Goal: Information Seeking & Learning: Learn about a topic

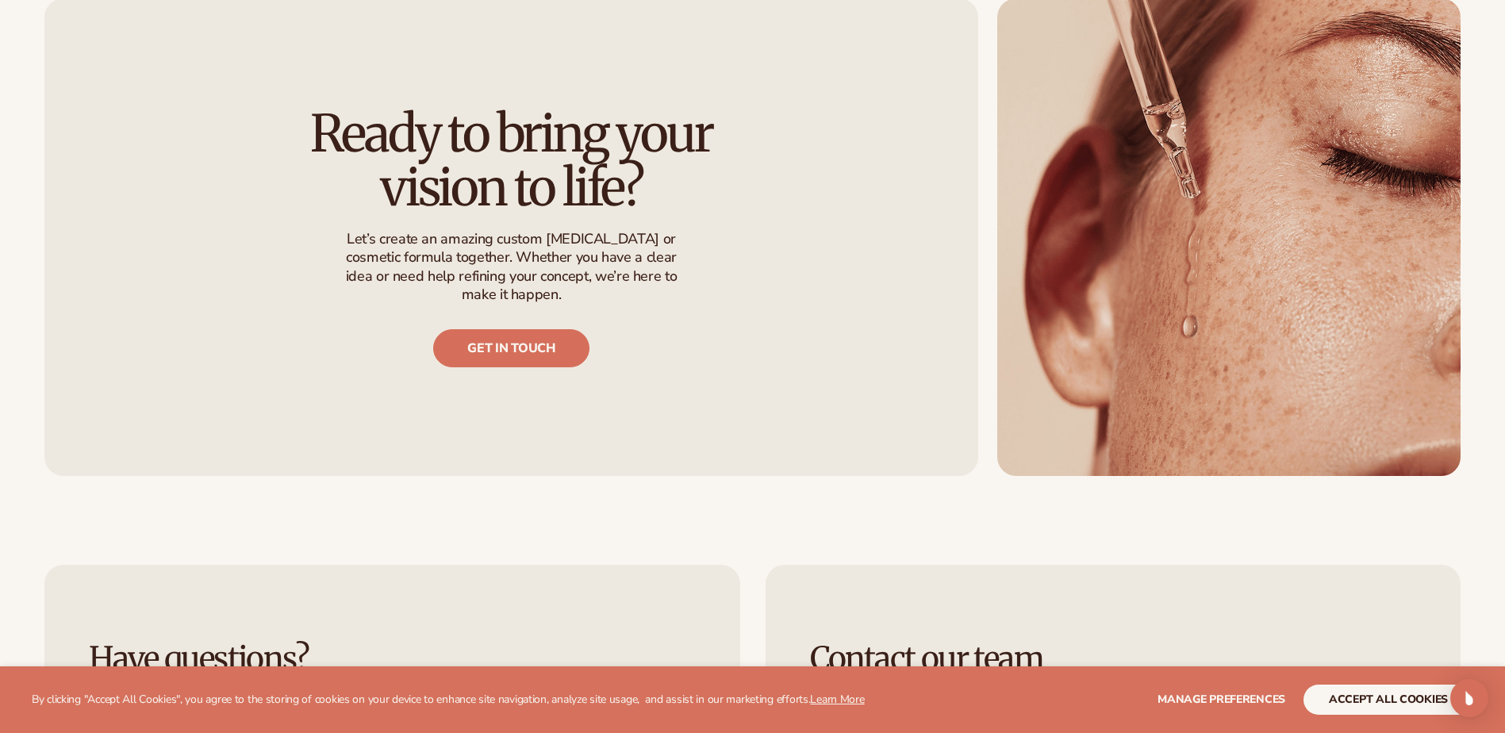
scroll to position [1983, 0]
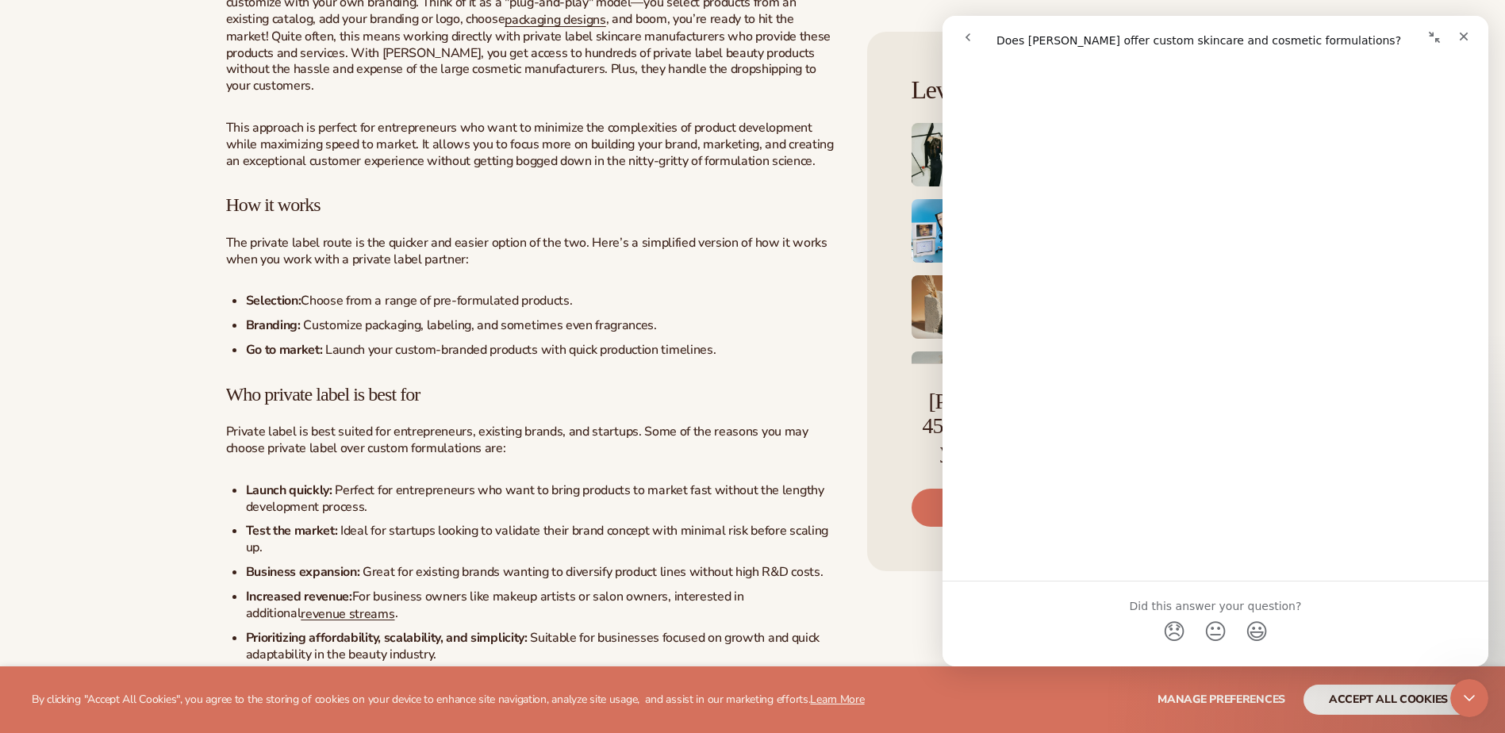
scroll to position [873, 0]
